Goal: Find specific page/section: Find specific page/section

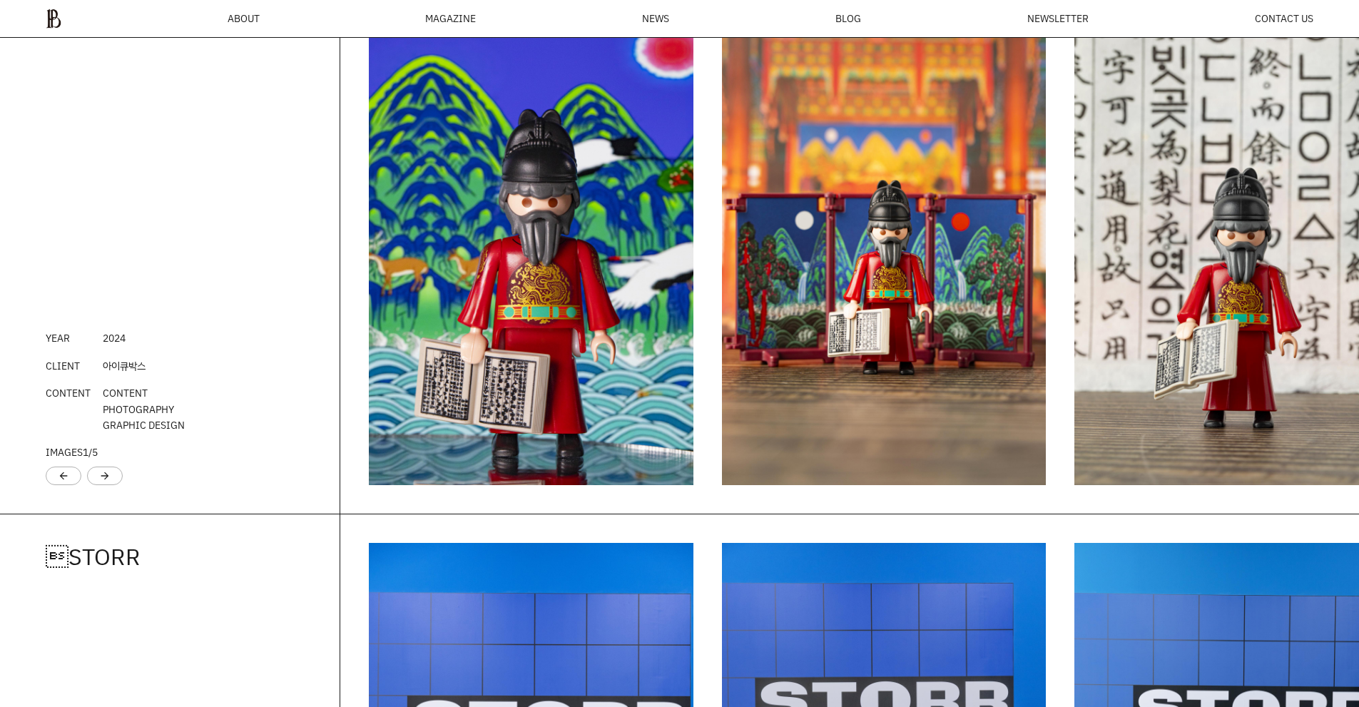
scroll to position [2048, 0]
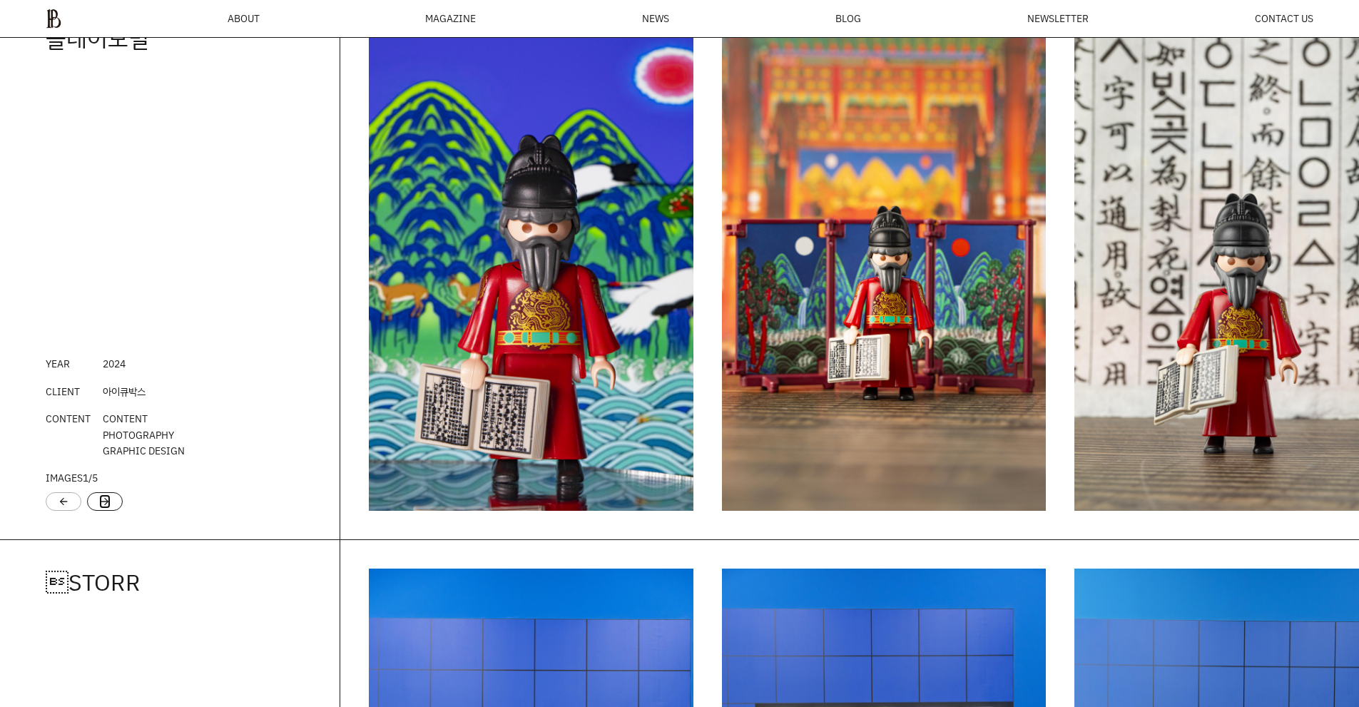
click at [99, 505] on link "arrow_forward" at bounding box center [104, 501] width 11 height 14
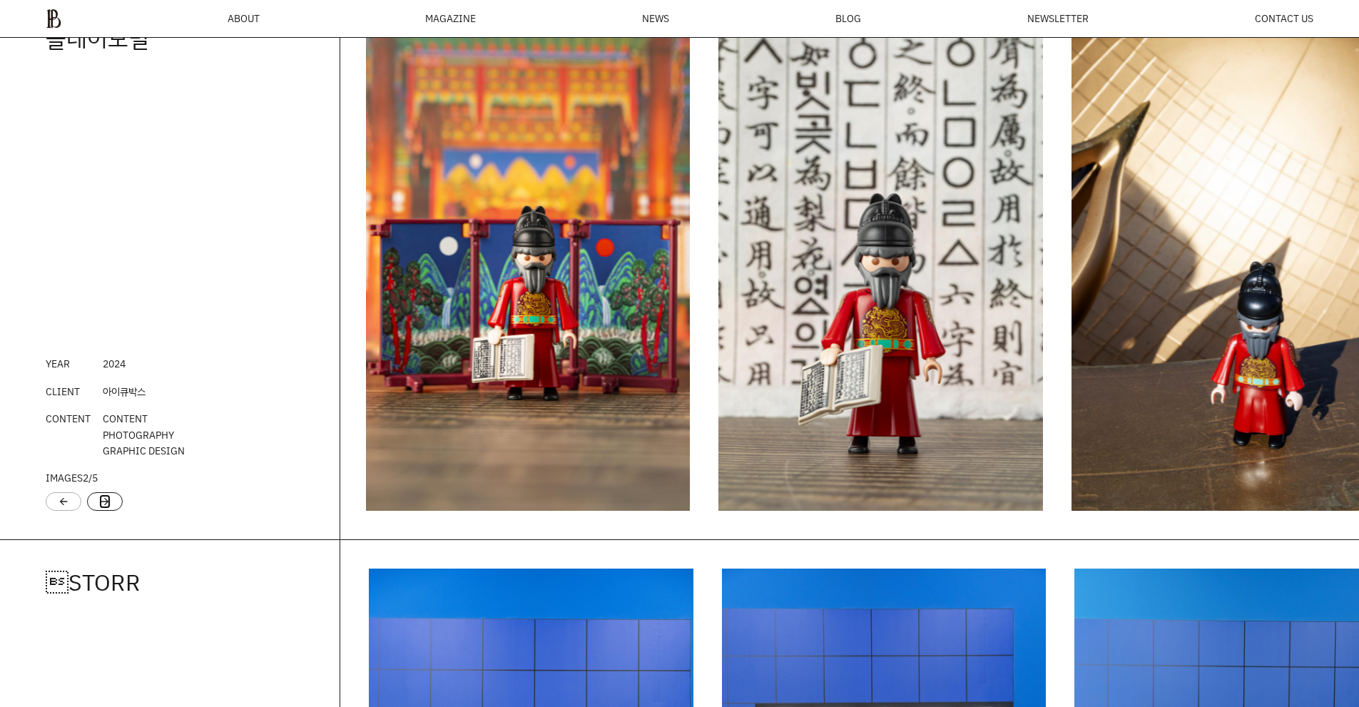
click at [99, 505] on link "arrow_forward" at bounding box center [104, 501] width 11 height 14
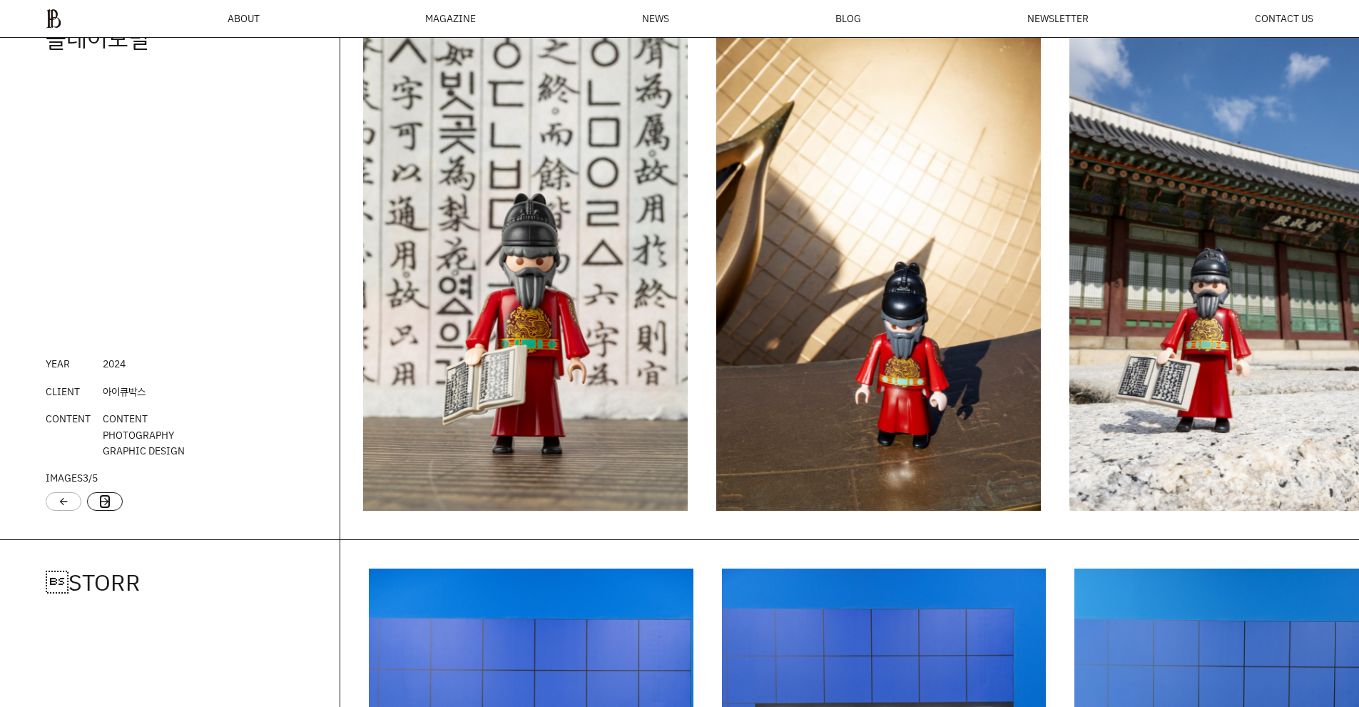
click at [99, 505] on link "arrow_forward" at bounding box center [104, 501] width 11 height 14
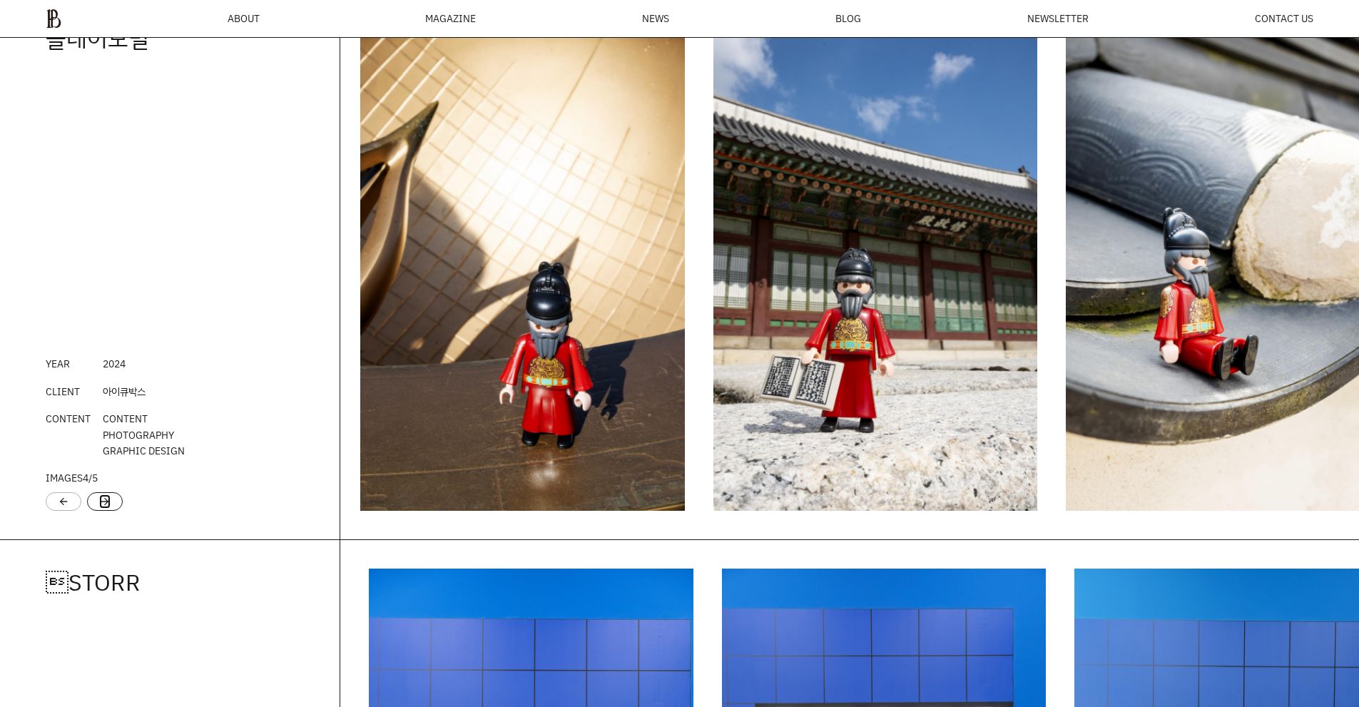
click at [99, 505] on link "arrow_forward" at bounding box center [104, 501] width 11 height 14
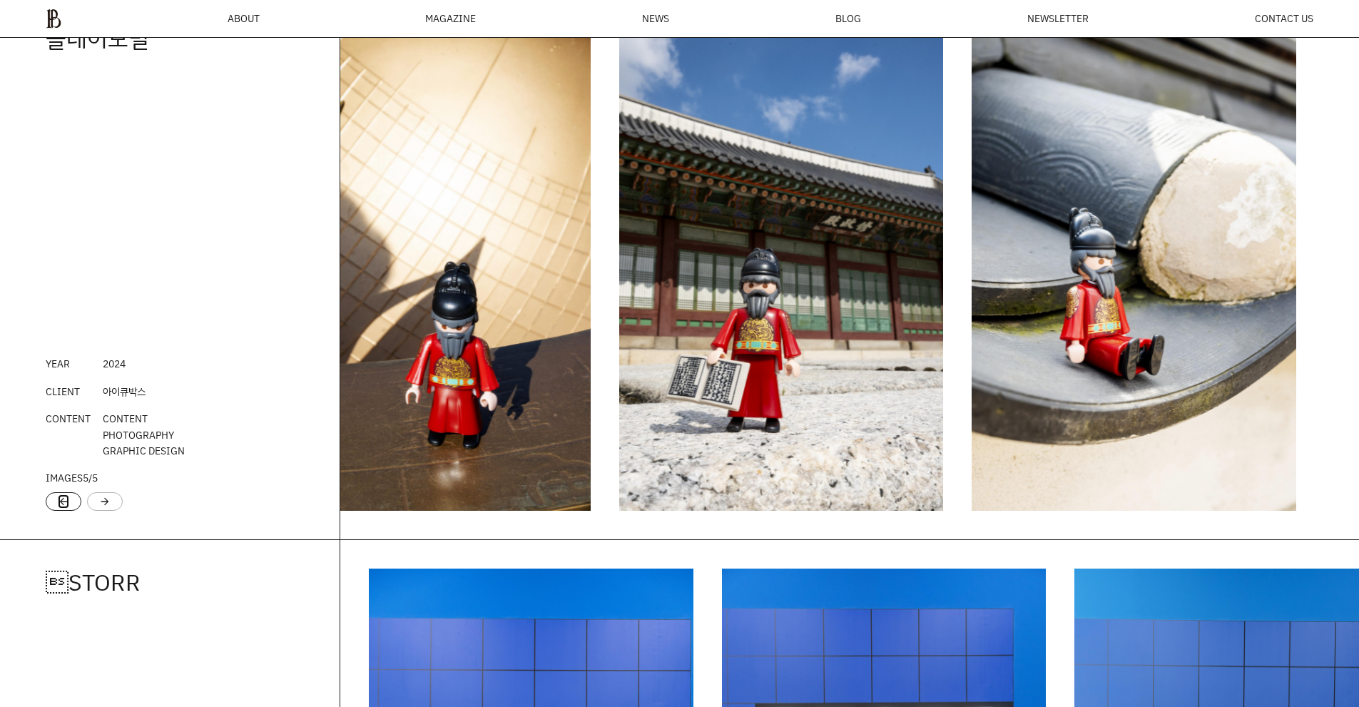
click at [66, 505] on link "arrow_back" at bounding box center [63, 501] width 11 height 14
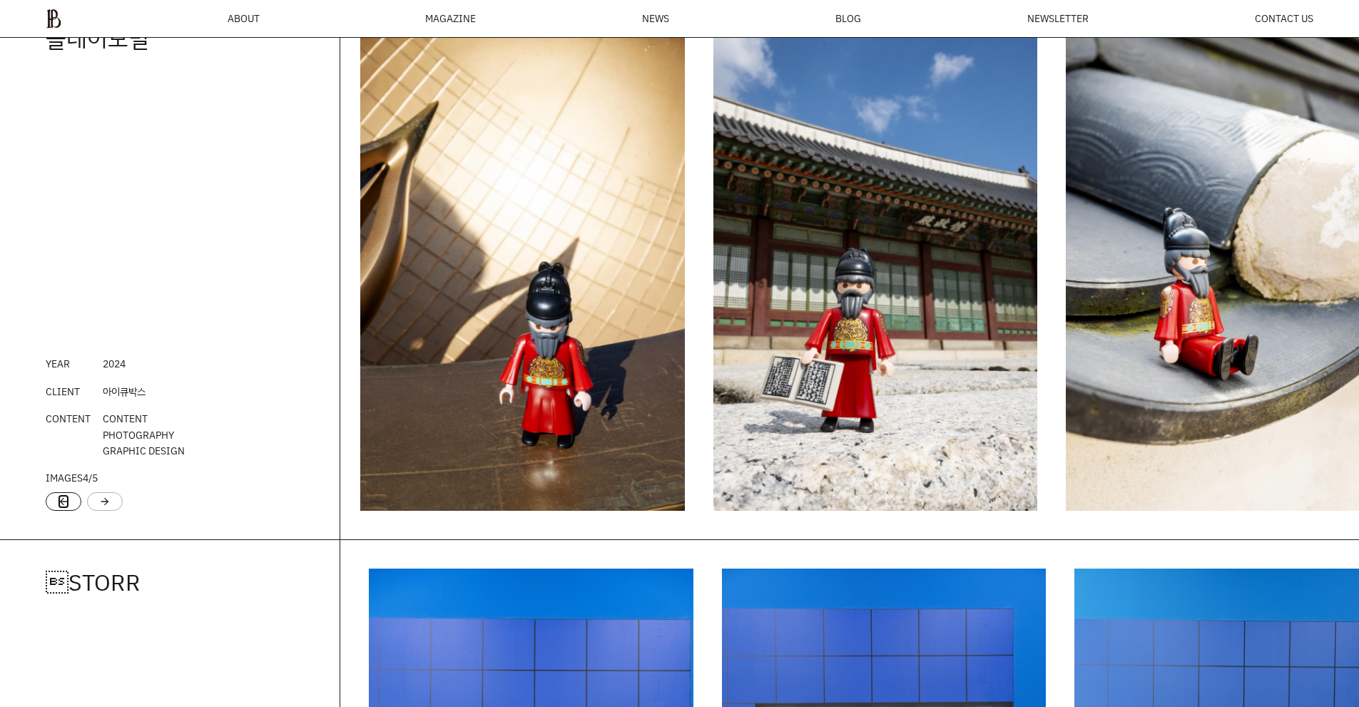
click at [66, 505] on link "arrow_back" at bounding box center [63, 501] width 11 height 14
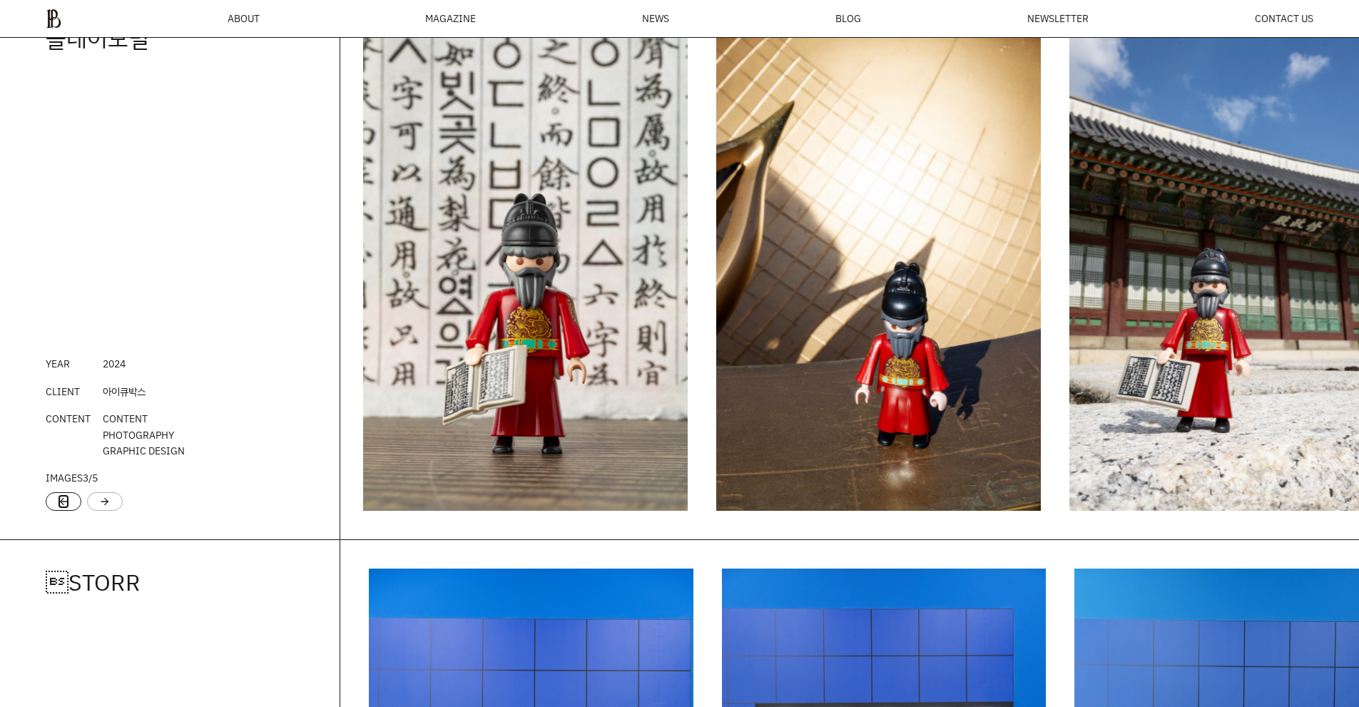
click at [66, 505] on link "arrow_back" at bounding box center [63, 501] width 11 height 14
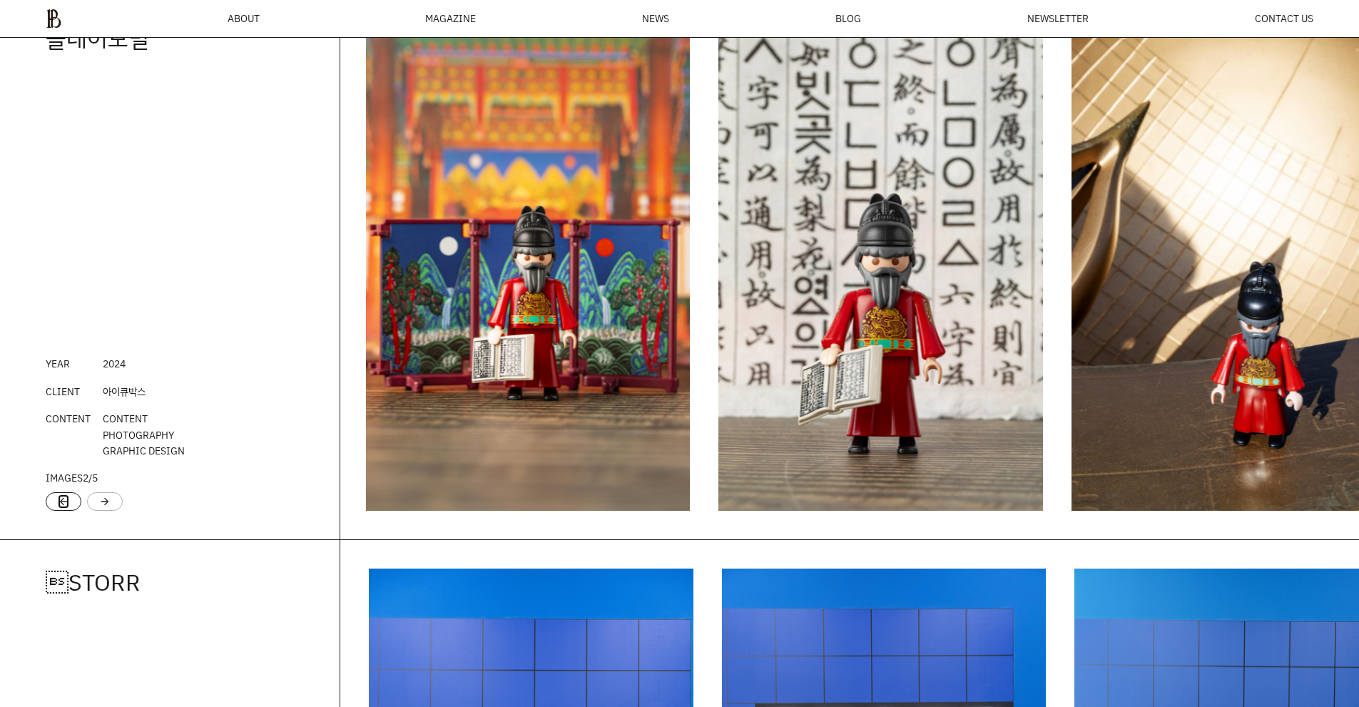
click at [66, 505] on link "arrow_back" at bounding box center [63, 501] width 11 height 14
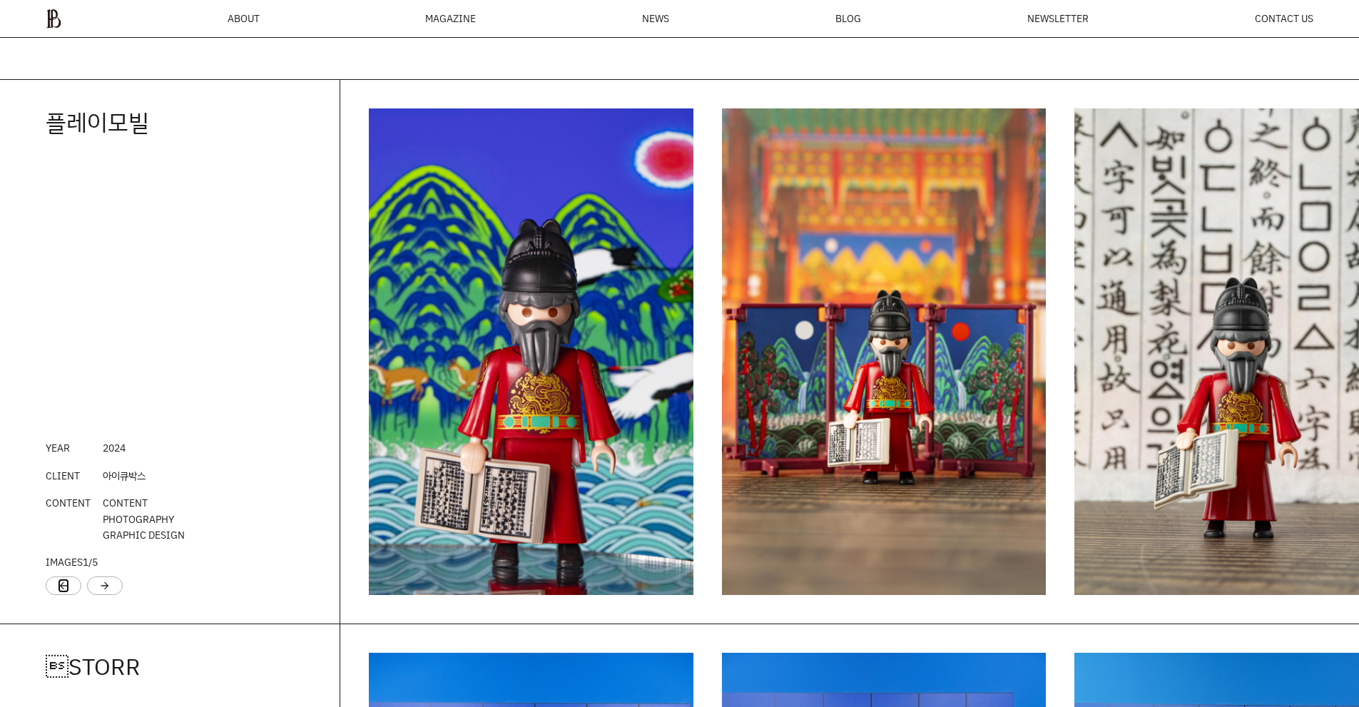
scroll to position [1910, 0]
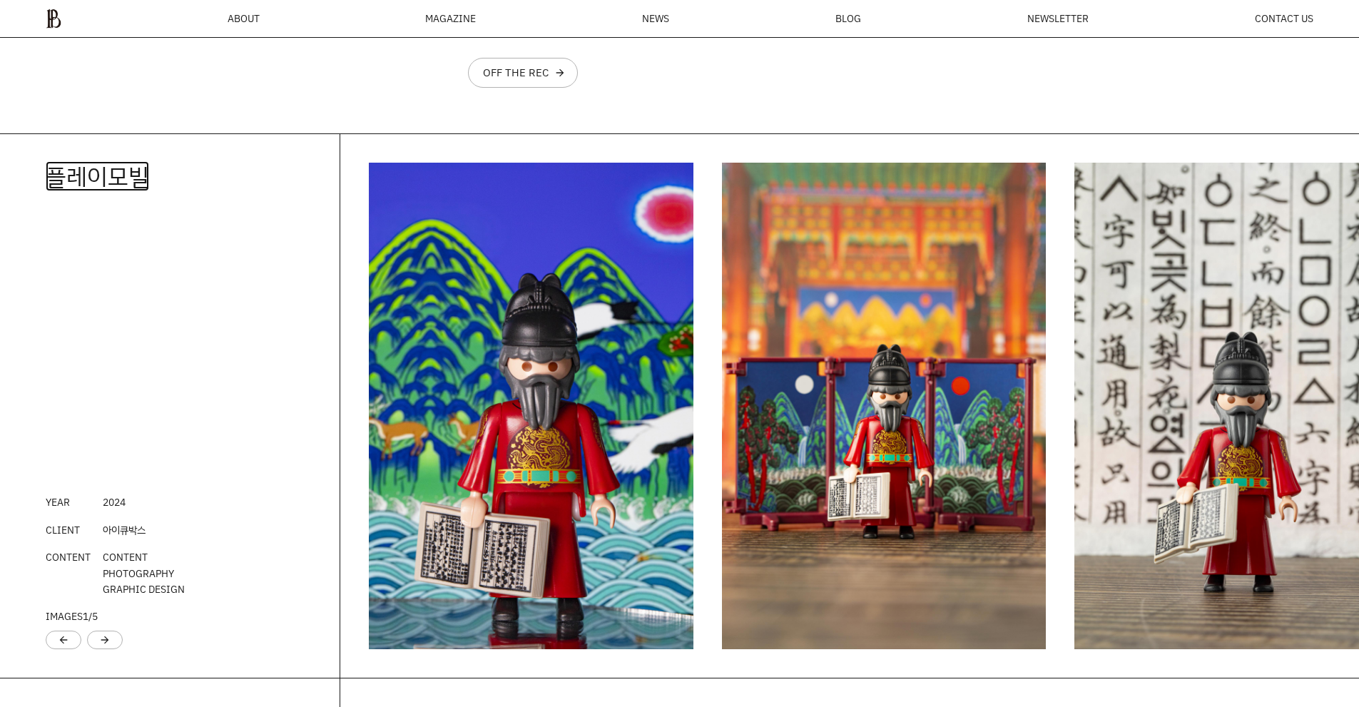
click at [110, 173] on link "플레이모빌" at bounding box center [97, 176] width 103 height 30
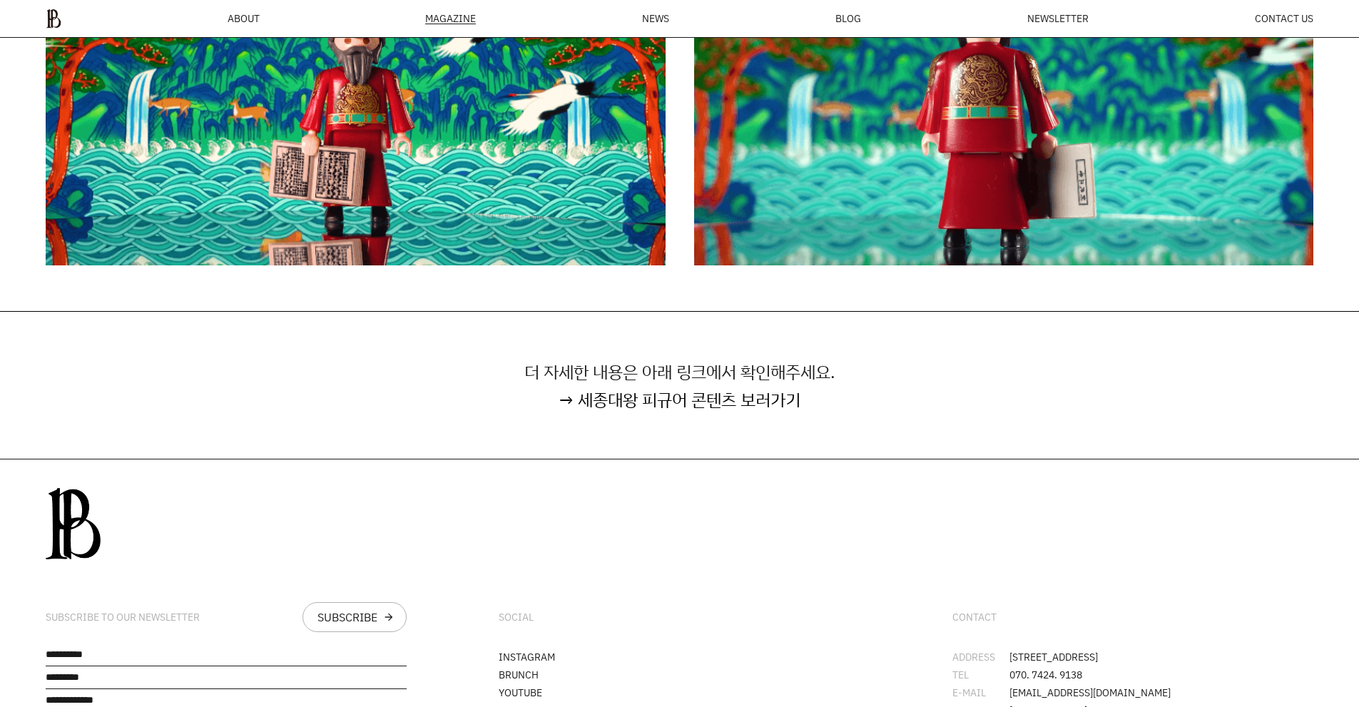
scroll to position [9199, 0]
